Goal: Find specific page/section: Find specific page/section

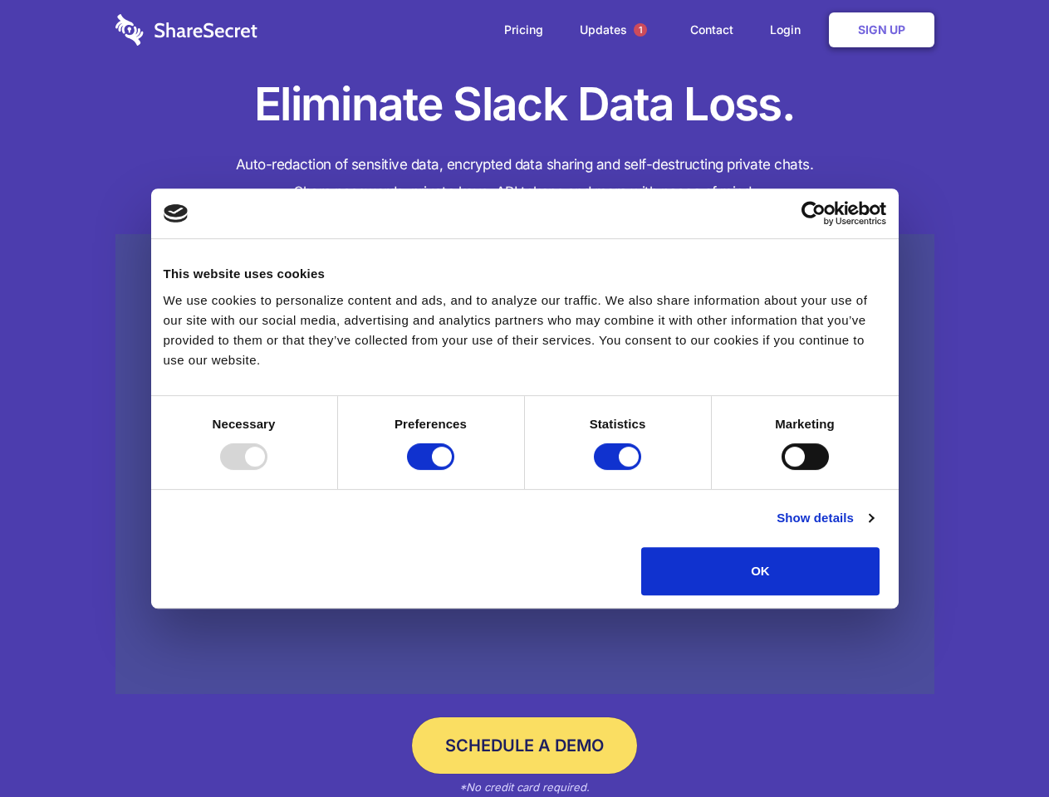
click at [267, 470] on div at bounding box center [243, 457] width 47 height 27
click at [454, 470] on input "Preferences" at bounding box center [430, 457] width 47 height 27
checkbox input "false"
click at [620, 470] on input "Statistics" at bounding box center [617, 457] width 47 height 27
checkbox input "false"
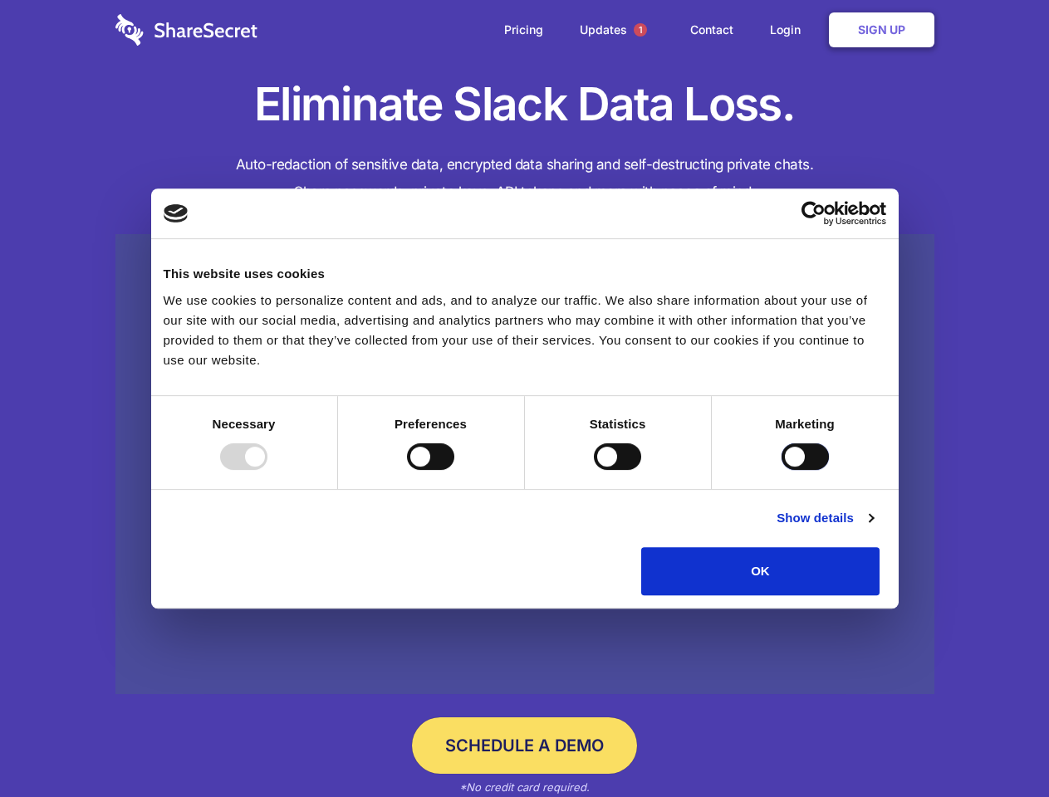
click at [782, 470] on input "Marketing" at bounding box center [805, 457] width 47 height 27
checkbox input "true"
click at [873, 528] on link "Show details" at bounding box center [825, 518] width 96 height 20
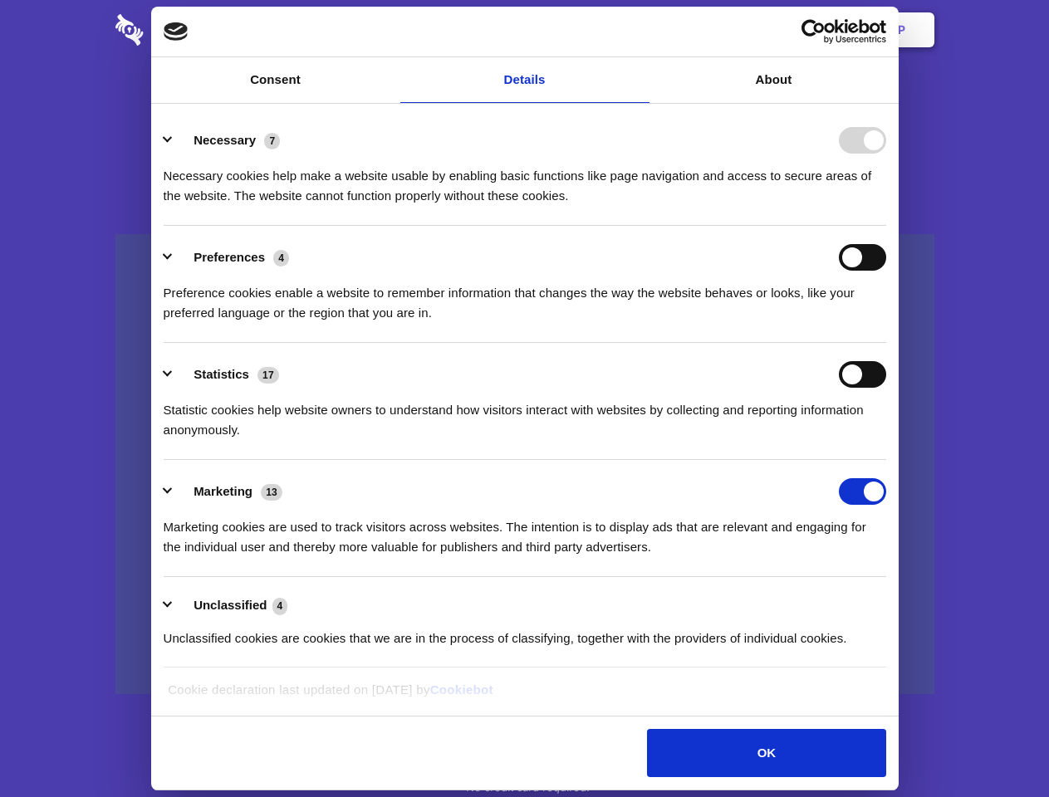
click at [886, 226] on li "Necessary 7 Necessary cookies help make a website usable by enabling basic func…" at bounding box center [525, 167] width 723 height 117
click at [640, 30] on span "1" at bounding box center [640, 29] width 13 height 13
